Goal: Check status

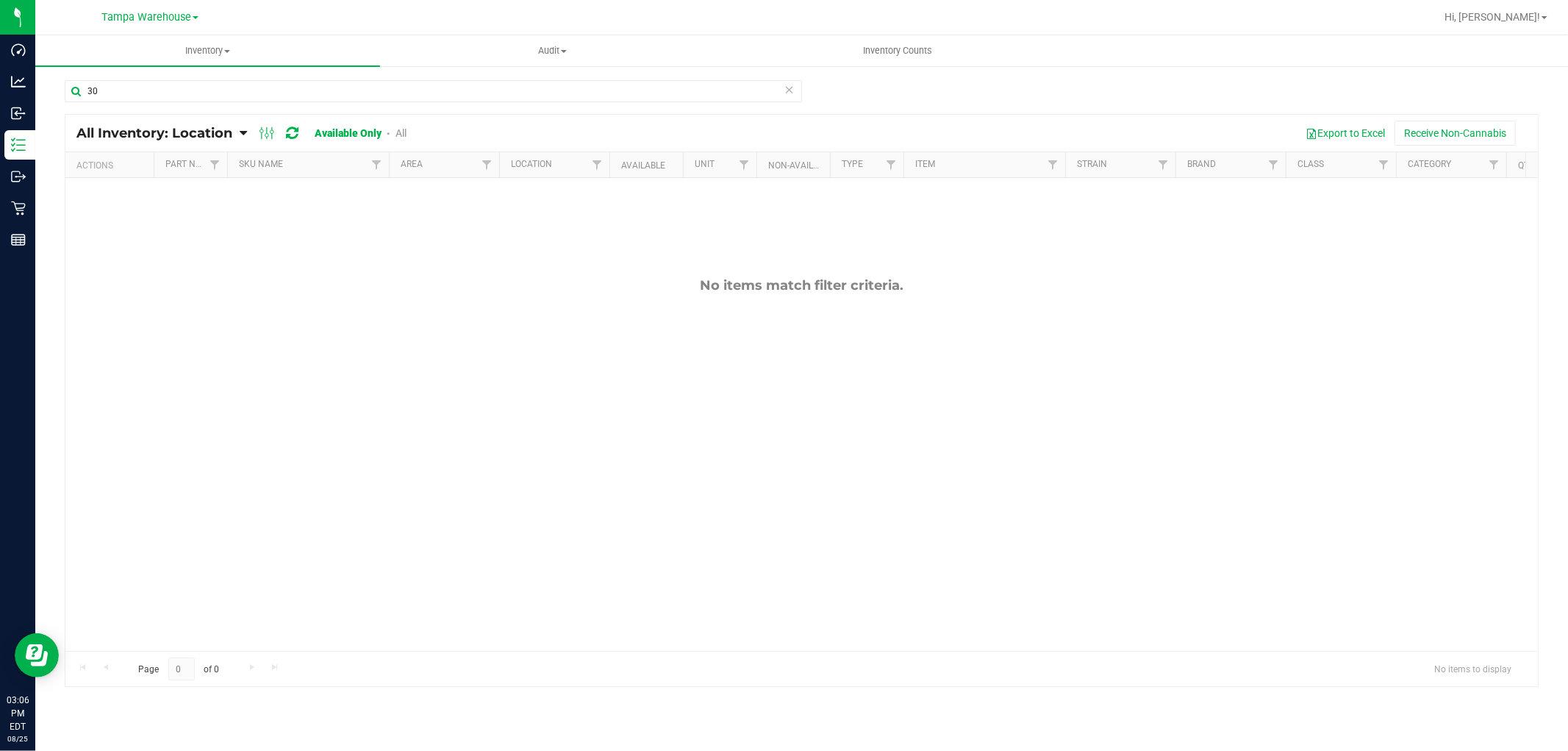
type input "3"
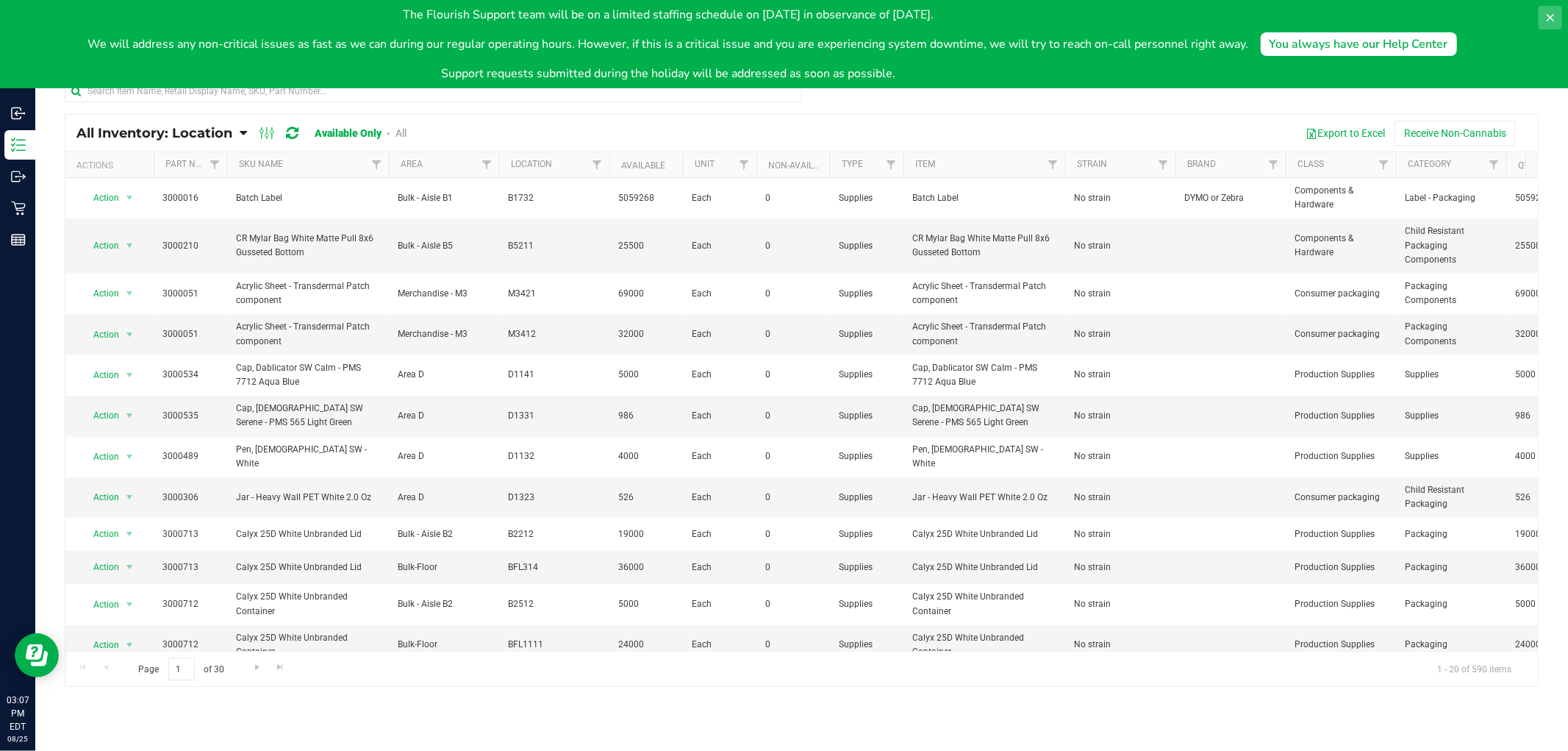
click at [1549, 18] on icon at bounding box center [1550, 18] width 8 height 8
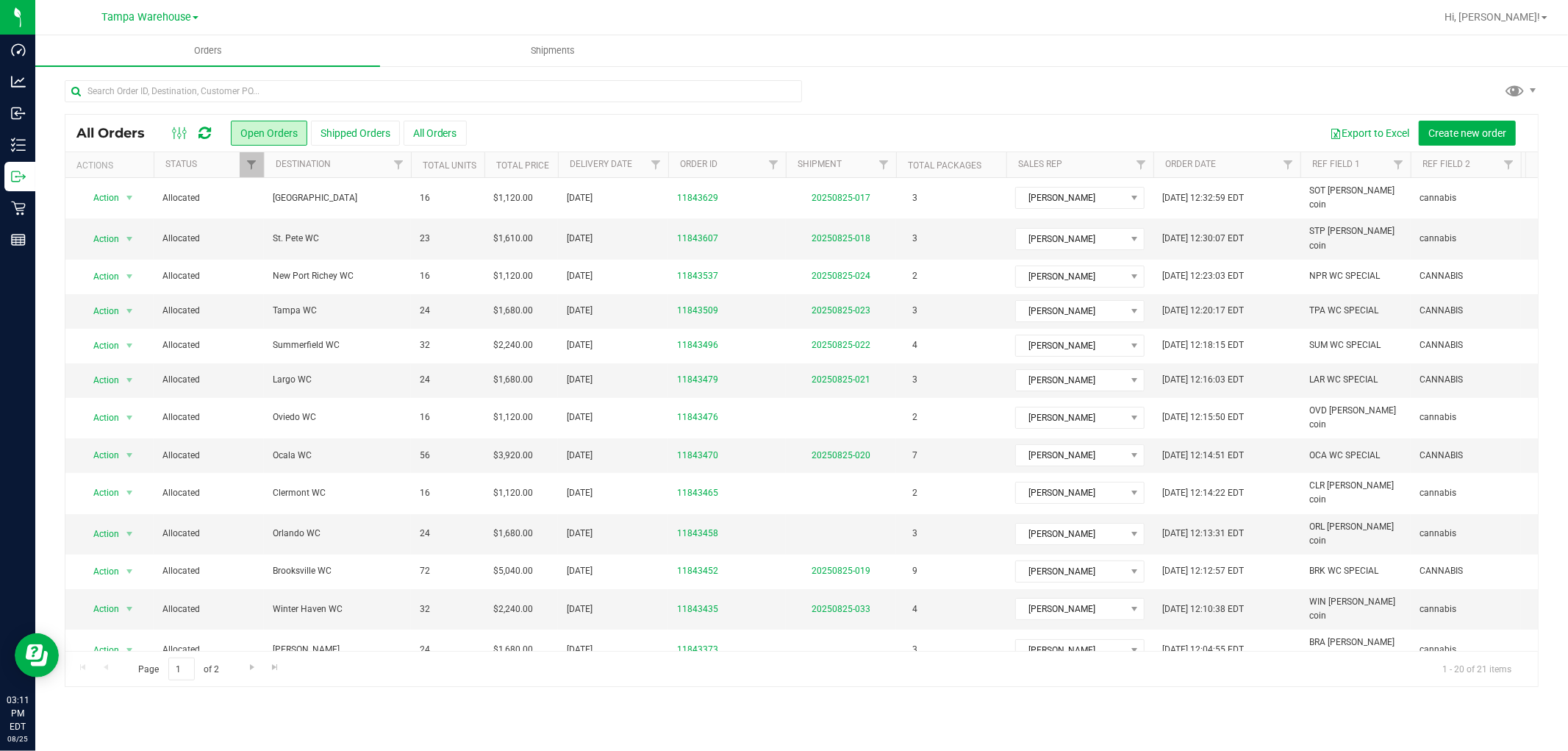
click at [880, 74] on div "All Orders Open Orders Shipped Orders All Orders Export to Excel Create new ord…" at bounding box center [802, 382] width 1533 height 636
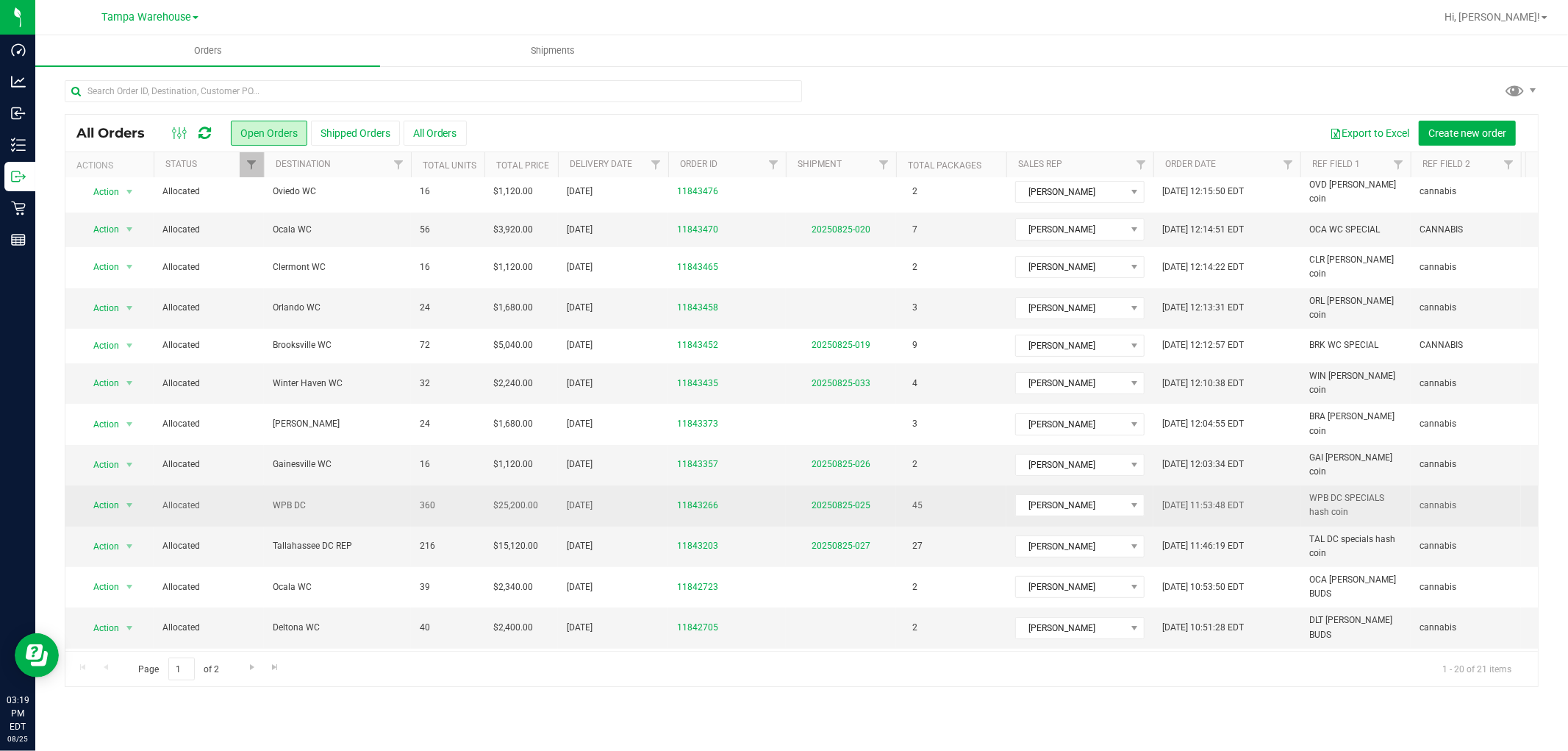
scroll to position [245, 0]
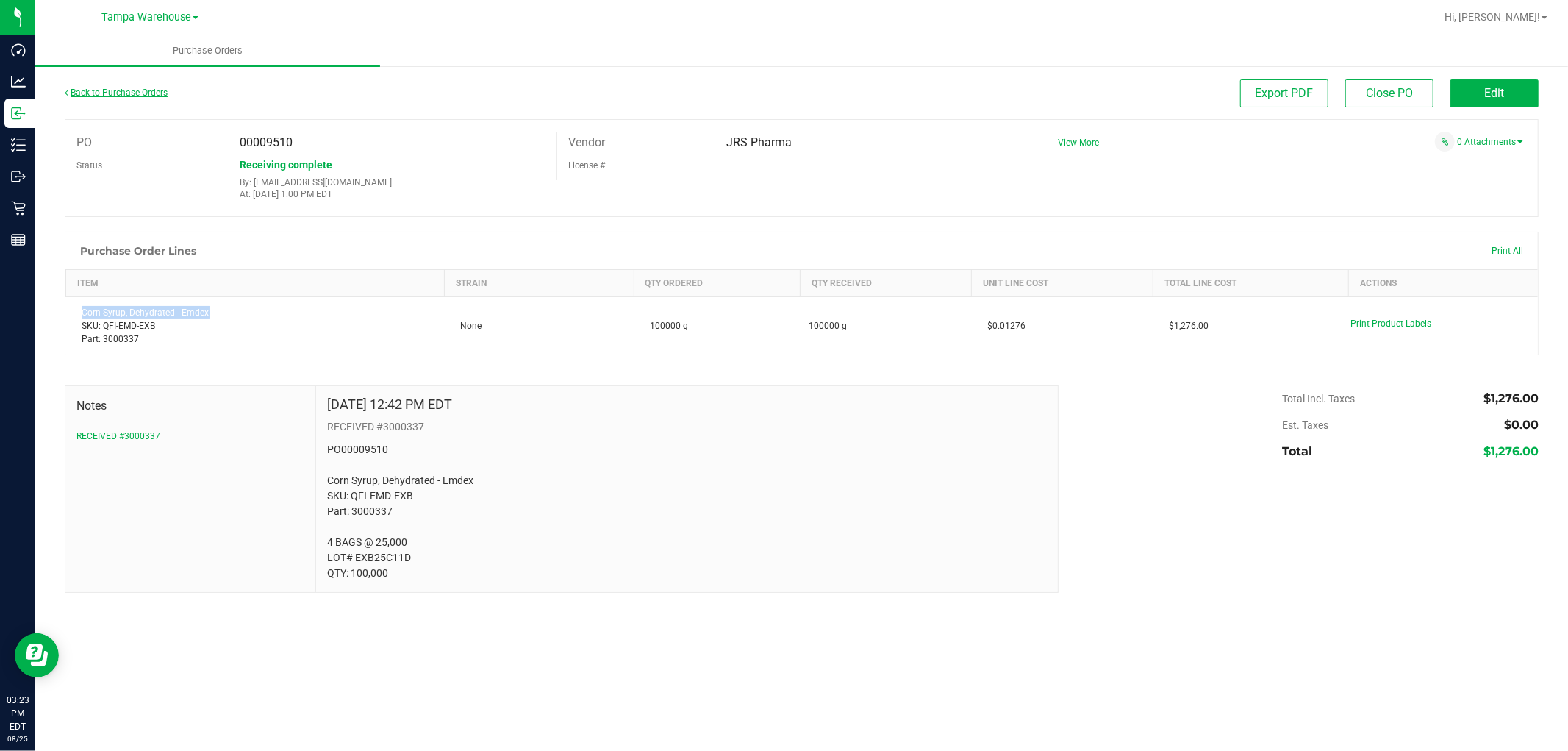
click at [143, 89] on link "Back to Purchase Orders" at bounding box center [116, 92] width 103 height 11
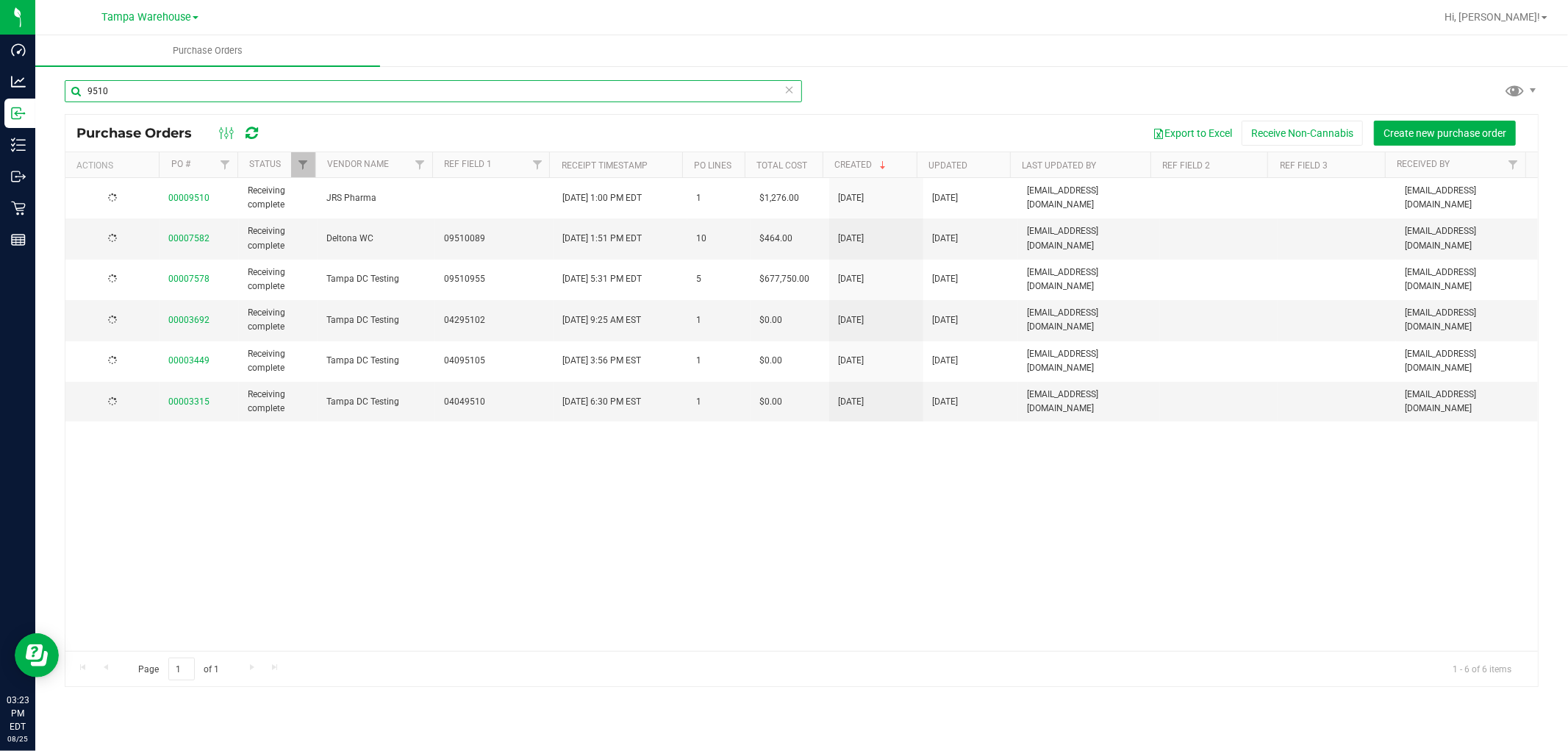
click at [200, 91] on input "9510" at bounding box center [433, 90] width 737 height 22
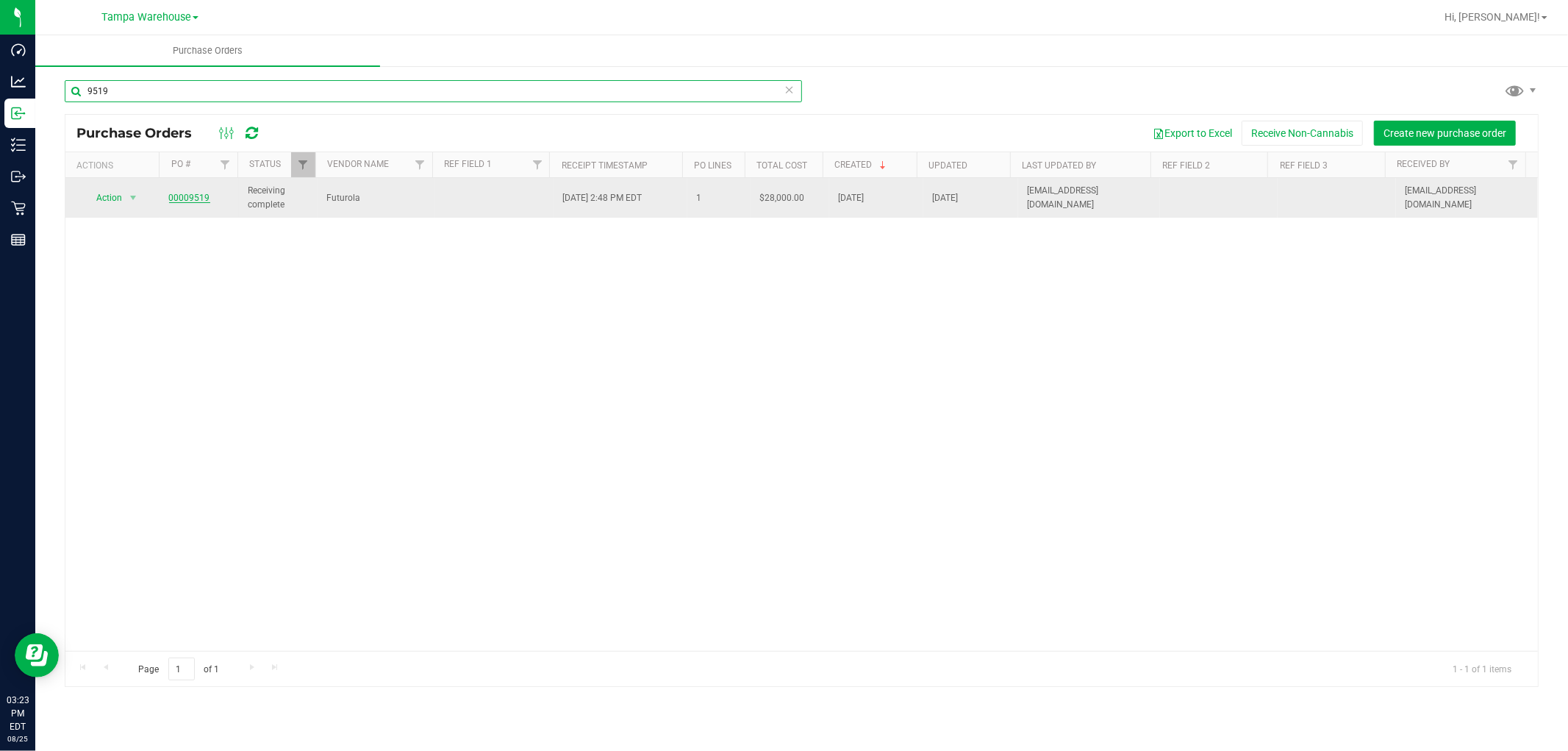
type input "9519"
click at [174, 196] on link "00009519" at bounding box center [190, 197] width 41 height 11
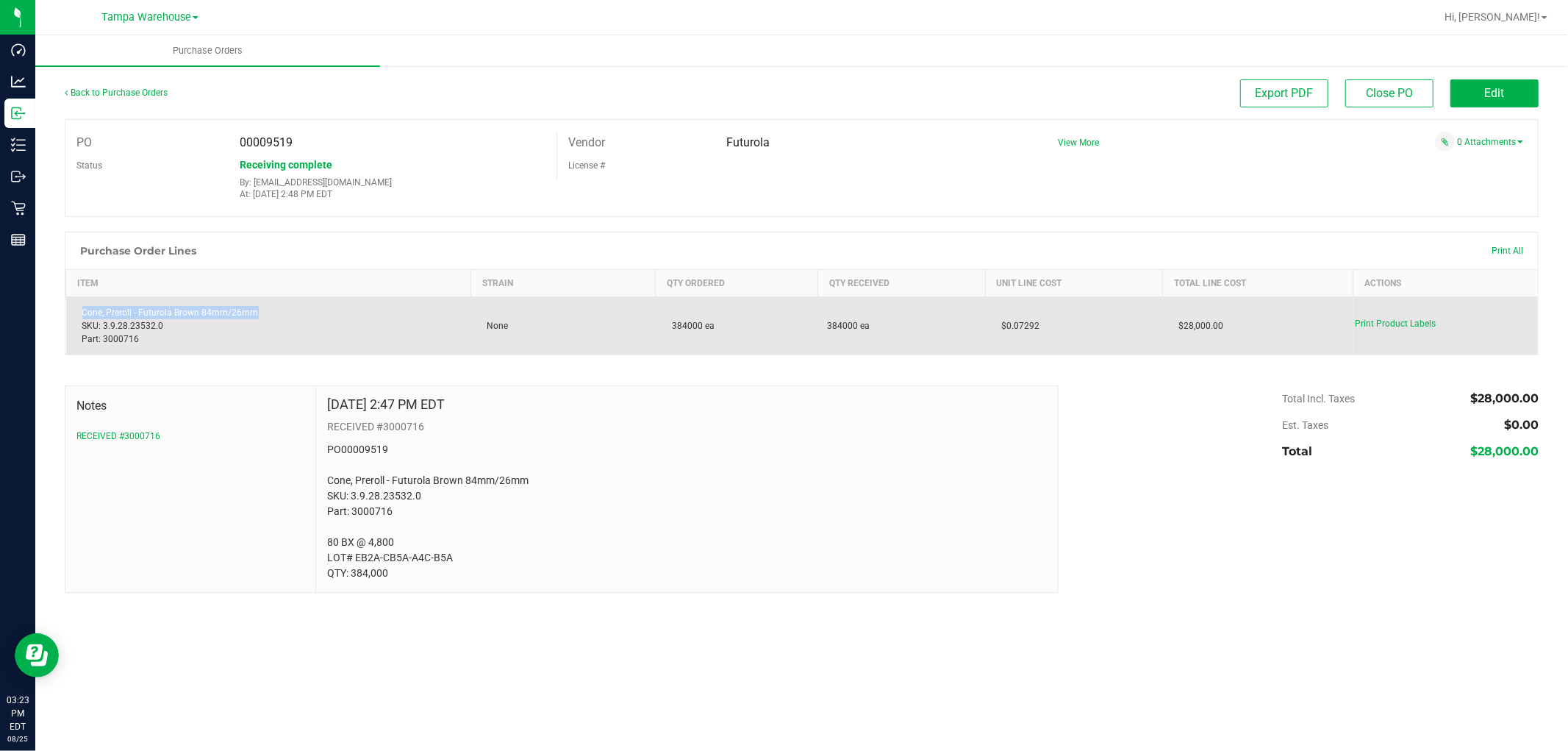
drag, startPoint x: 264, startPoint y: 311, endPoint x: 81, endPoint y: 311, distance: 183.0
click at [81, 311] on div "Cone, Preroll - Futurola Brown 84mm/26mm SKU: 3.9.28.23532.0 Part: 3000716" at bounding box center [268, 325] width 387 height 40
copy div "Cone, Preroll - Futurola Brown 84mm/26mm"
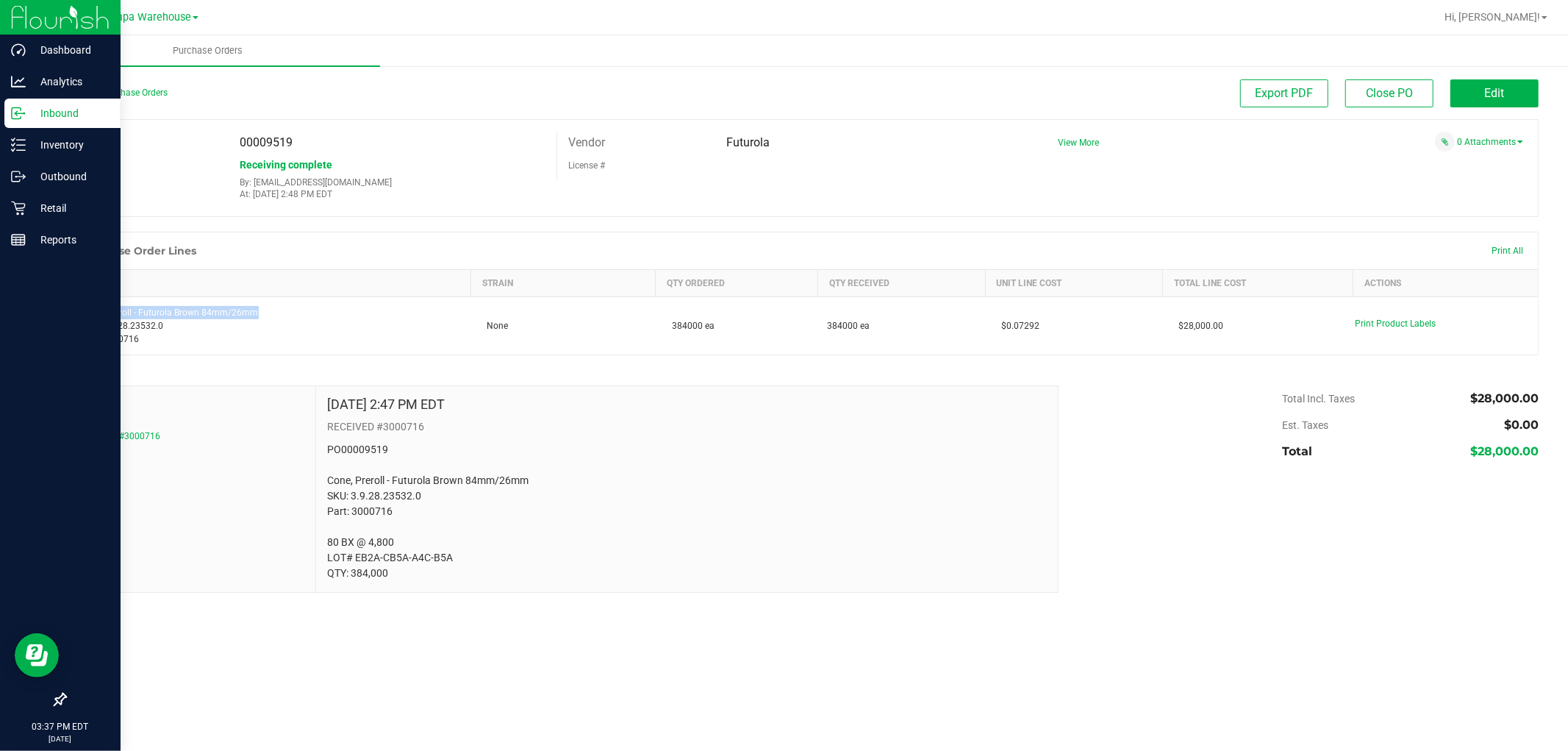
click at [74, 113] on p "Inbound" at bounding box center [69, 113] width 89 height 18
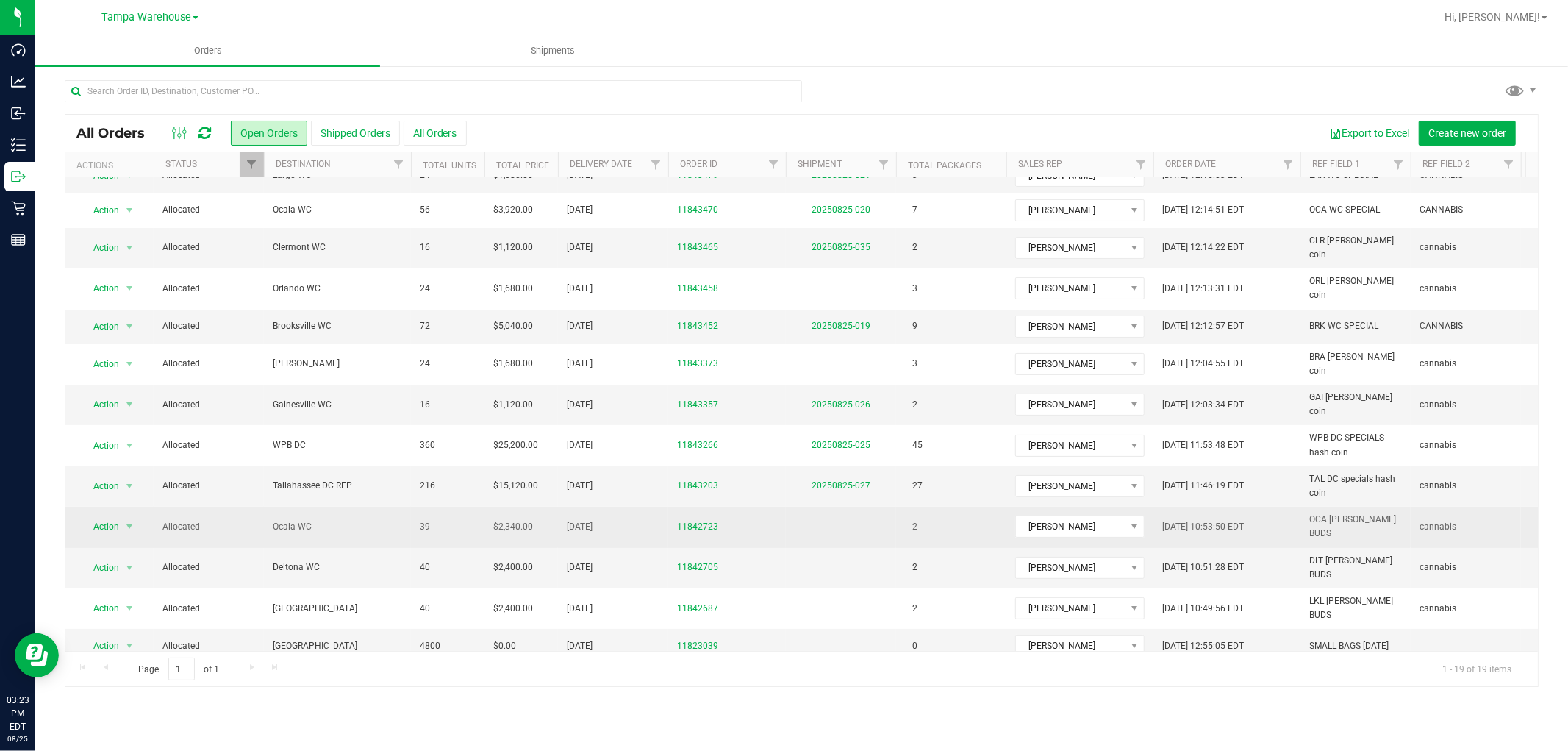
scroll to position [217, 0]
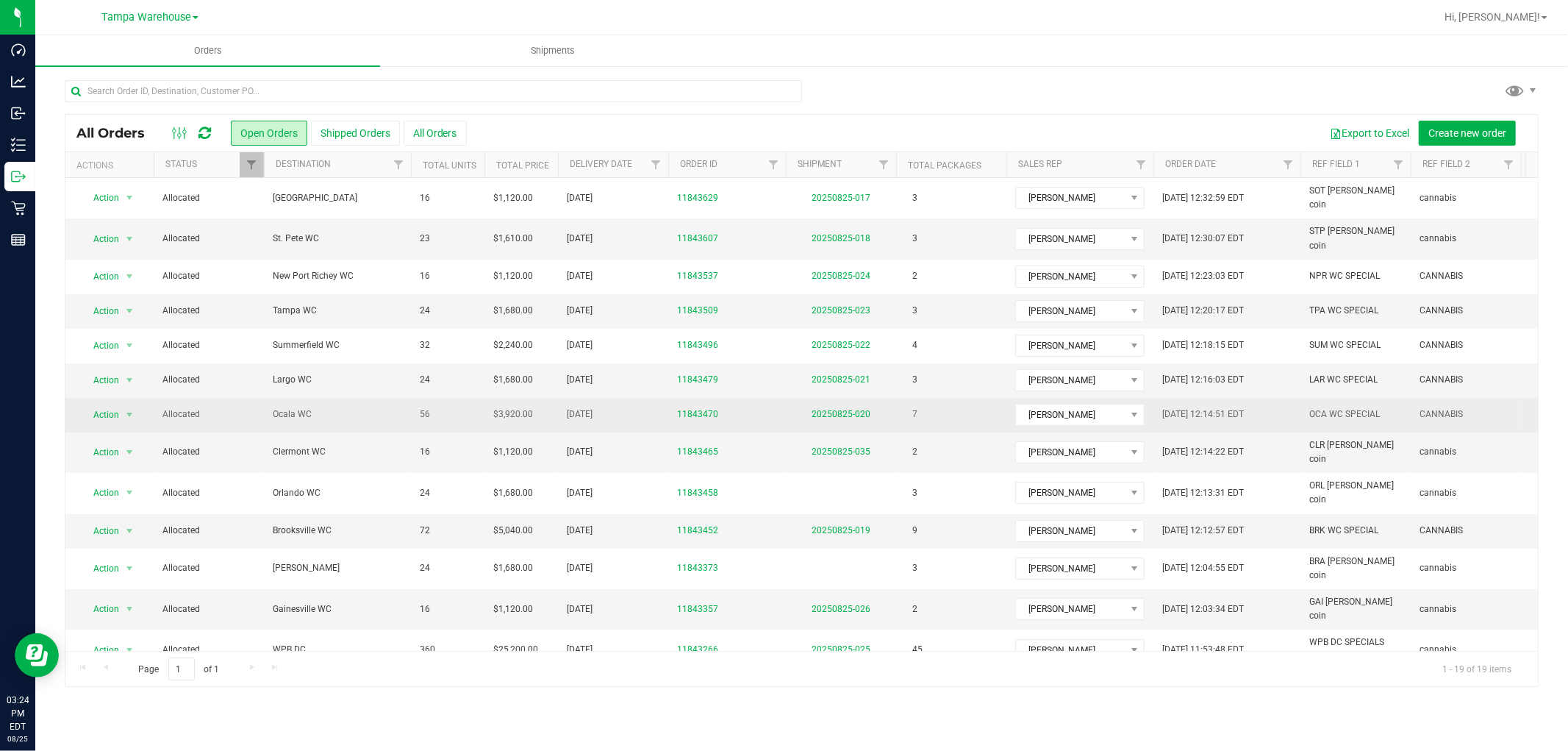
scroll to position [217, 0]
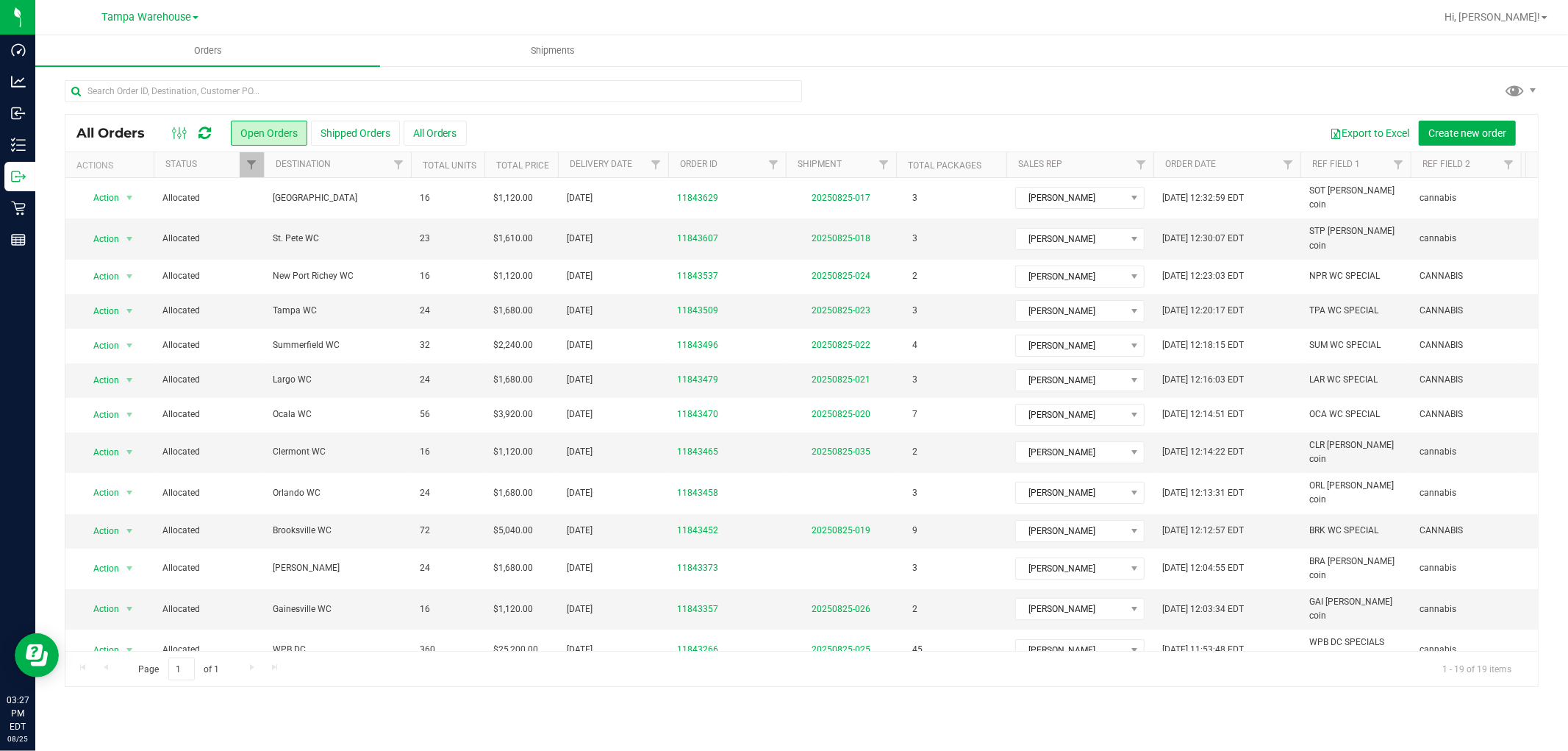
scroll to position [217, 0]
